Goal: Task Accomplishment & Management: Manage account settings

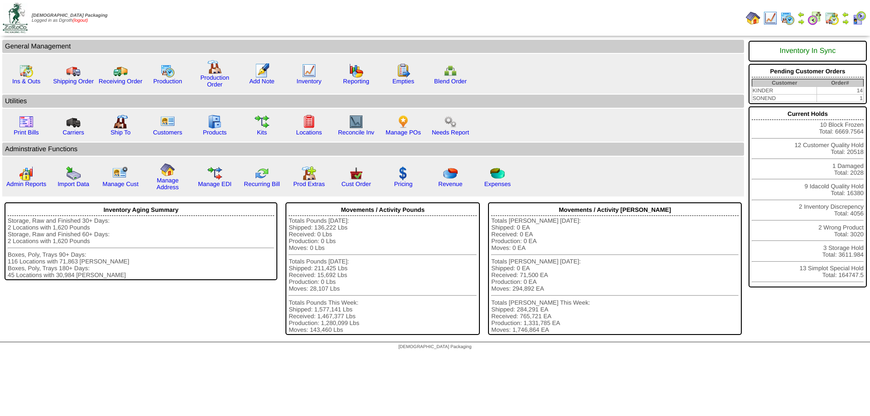
click at [88, 19] on link "(logout)" at bounding box center [80, 20] width 15 height 5
